Goal: Information Seeking & Learning: Learn about a topic

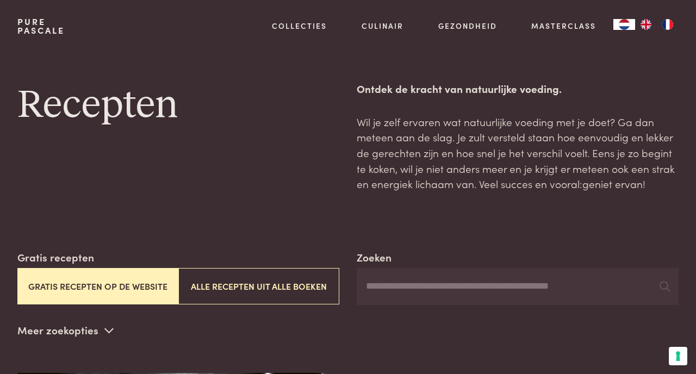
click at [428, 278] on input "Zoeken" at bounding box center [518, 286] width 322 height 37
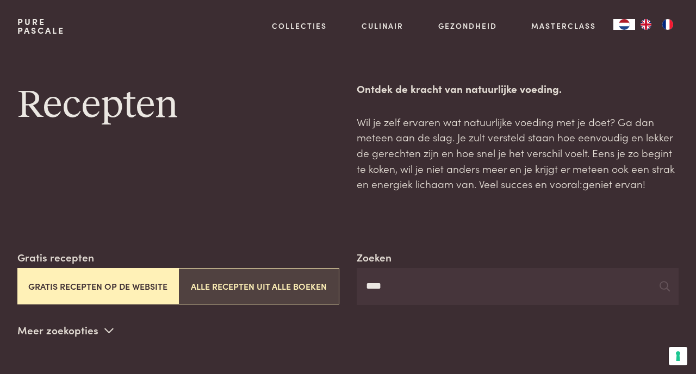
type input "****"
click at [319, 289] on button "Alle recepten uit alle boeken" at bounding box center [258, 286] width 161 height 36
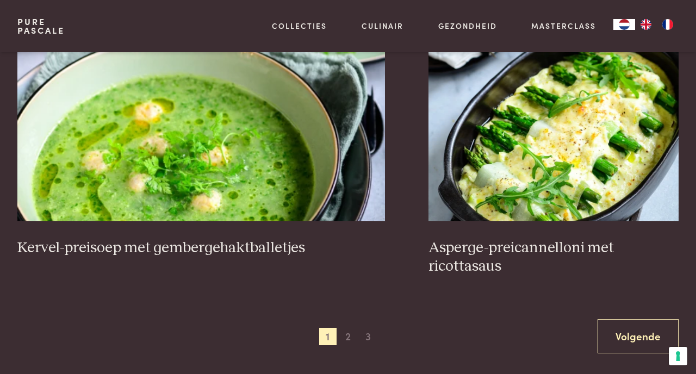
scroll to position [1892, 0]
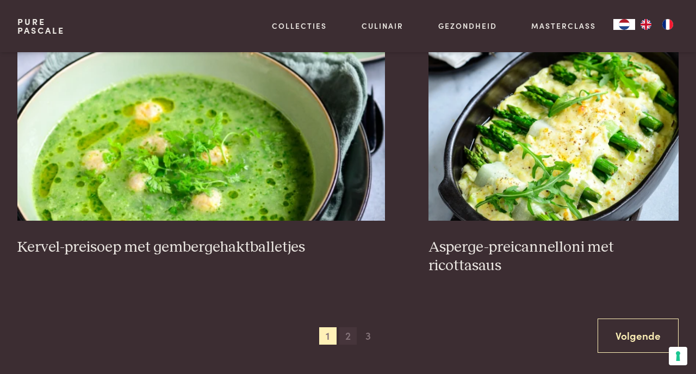
click at [346, 333] on span "2" at bounding box center [347, 335] width 17 height 17
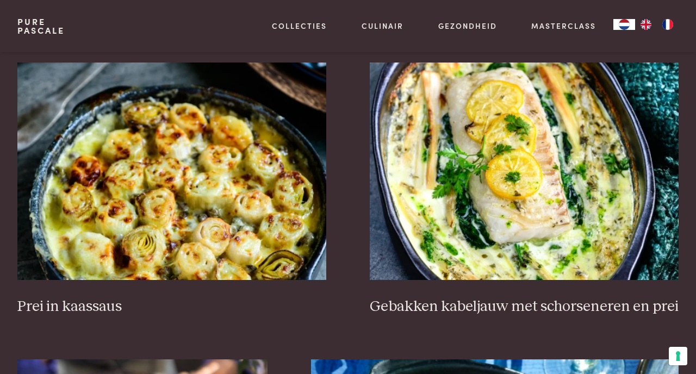
scroll to position [312, 0]
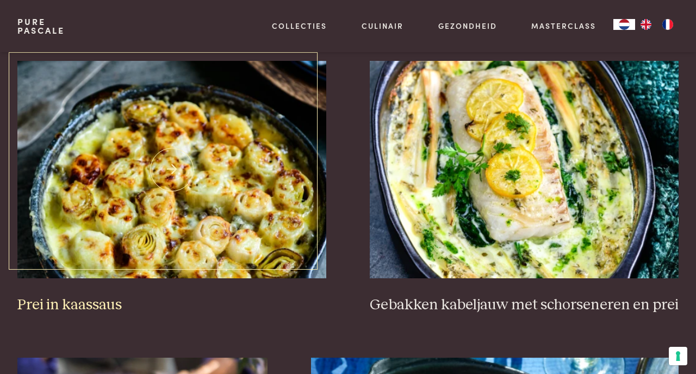
click at [291, 234] on img at bounding box center [171, 169] width 309 height 217
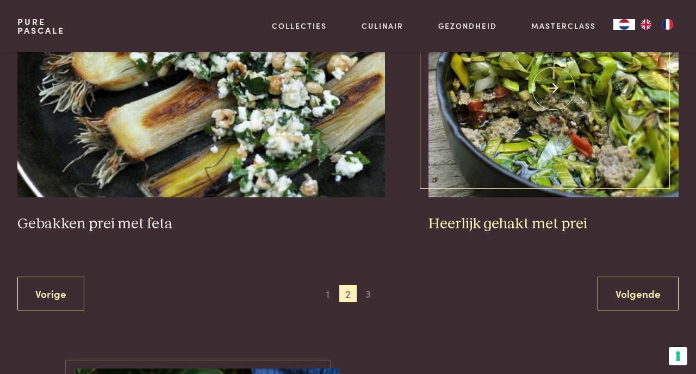
scroll to position [1953, 0]
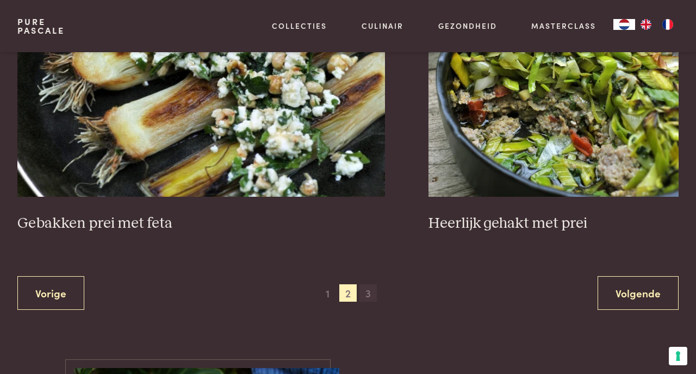
click at [370, 284] on span "3" at bounding box center [367, 292] width 17 height 17
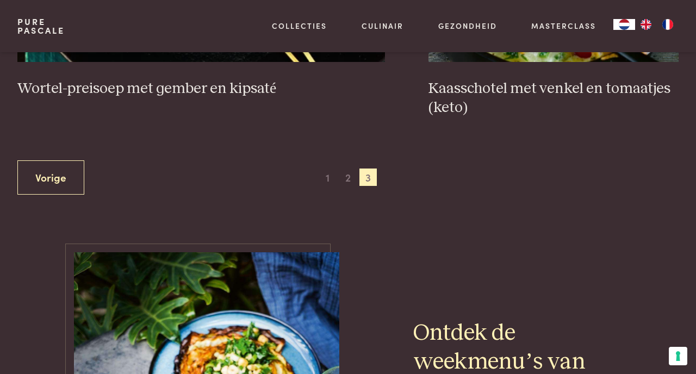
scroll to position [1161, 0]
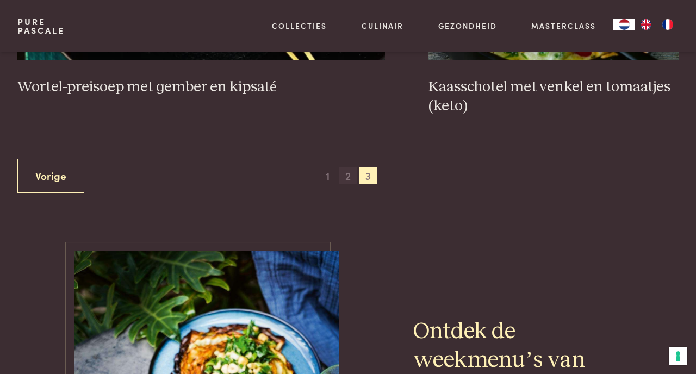
click at [345, 171] on span "2" at bounding box center [347, 175] width 17 height 17
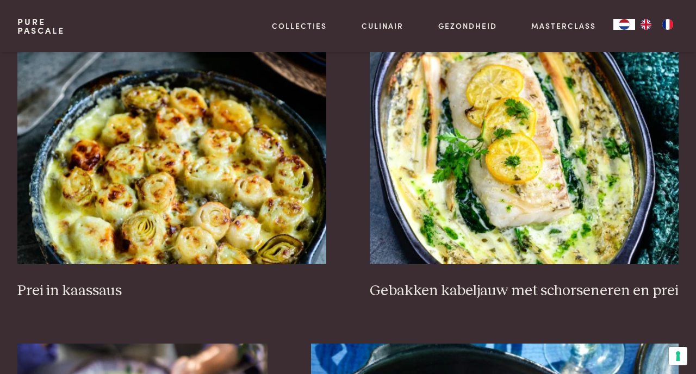
scroll to position [329, 0]
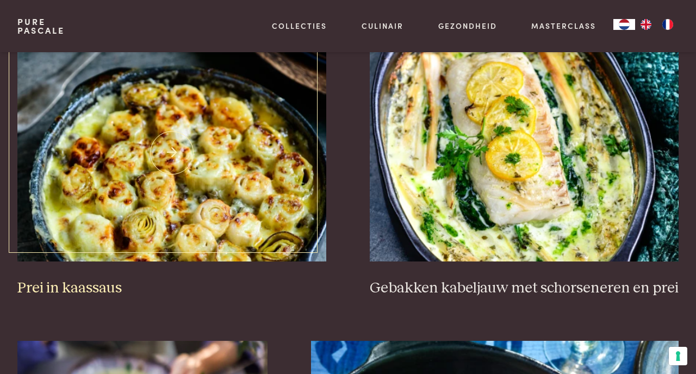
click at [261, 195] on img at bounding box center [171, 152] width 309 height 217
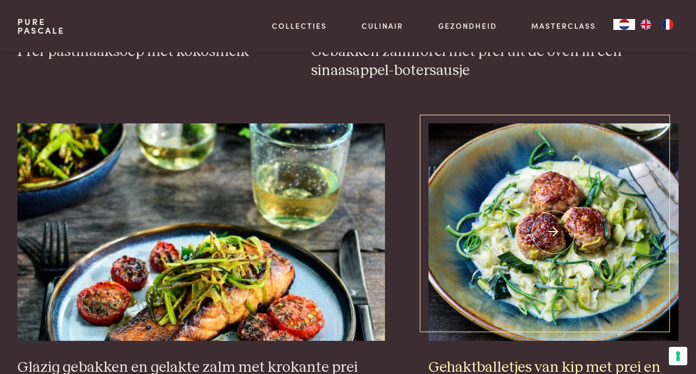
scroll to position [863, 0]
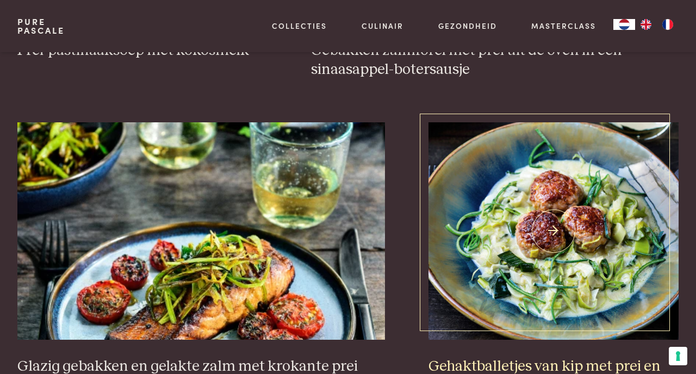
click at [528, 215] on img at bounding box center [553, 230] width 250 height 217
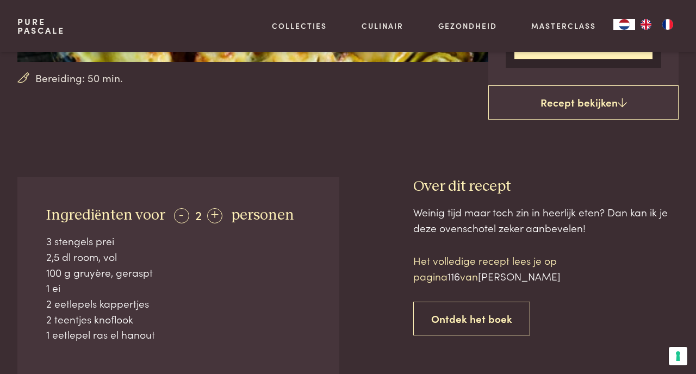
scroll to position [286, 0]
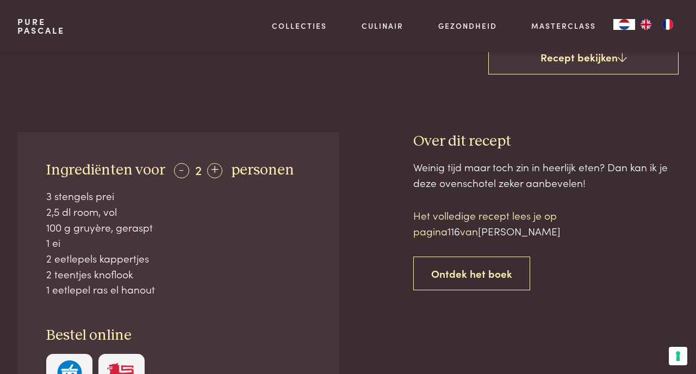
scroll to position [332, 0]
